Goal: Information Seeking & Learning: Learn about a topic

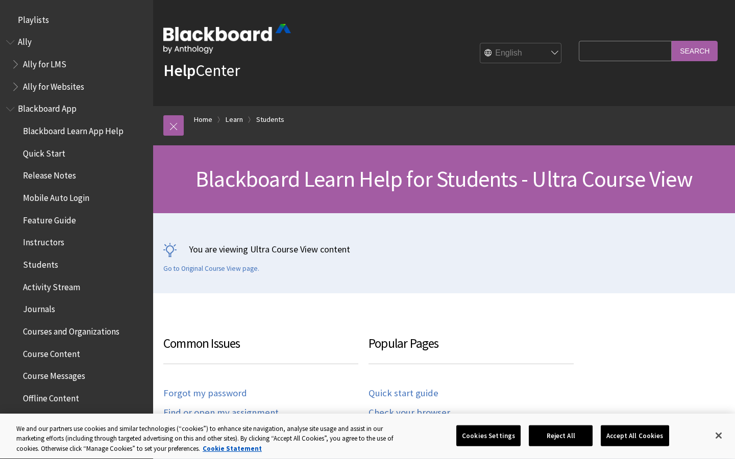
scroll to position [1184, 0]
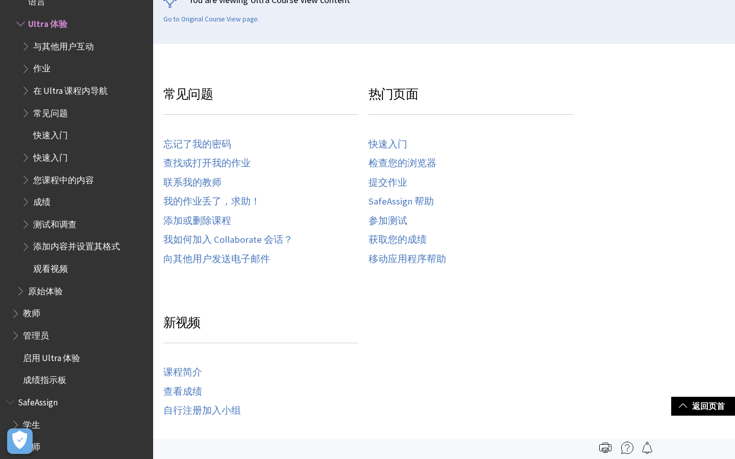
scroll to position [136, 0]
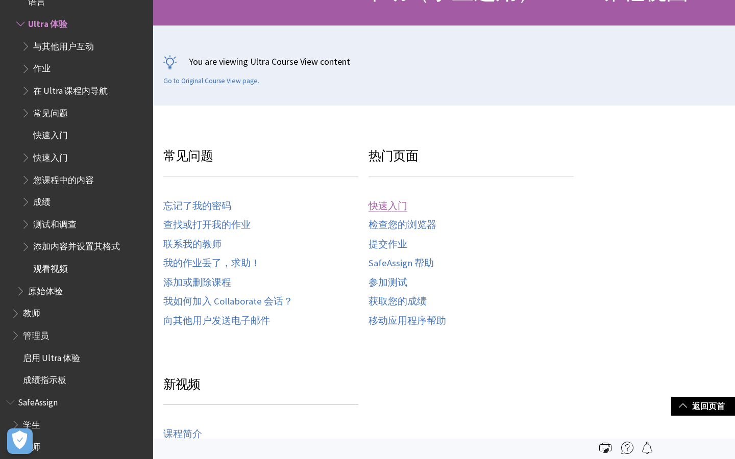
click at [400, 204] on link "快速入门" at bounding box center [388, 207] width 39 height 12
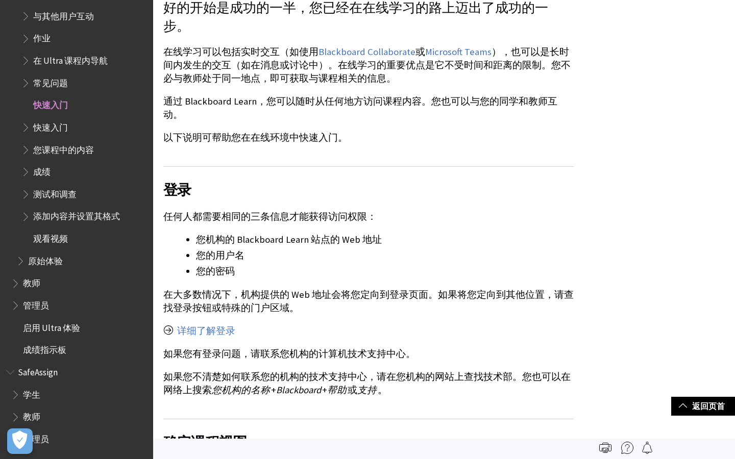
scroll to position [261, 0]
